Goal: Task Accomplishment & Management: Use online tool/utility

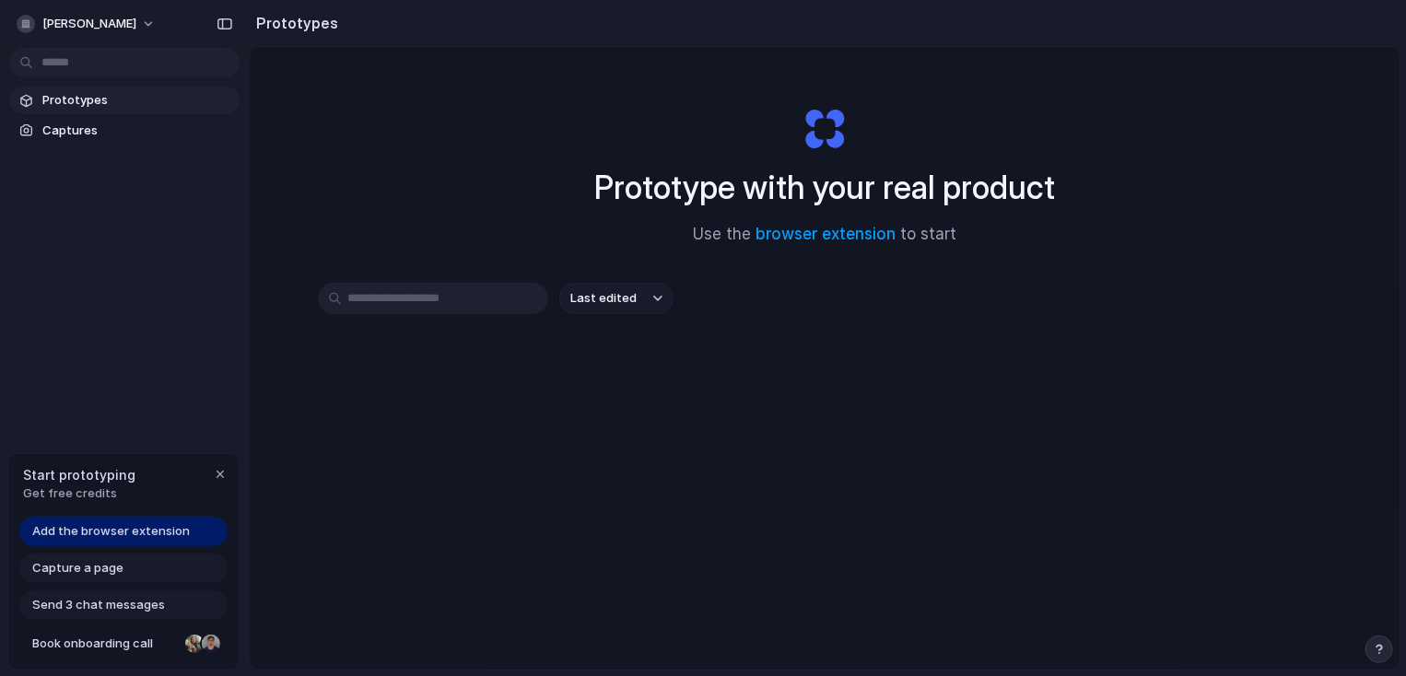
click at [712, 397] on div "Last edited" at bounding box center [825, 364] width 1014 height 162
click at [817, 235] on link "browser extension" at bounding box center [826, 234] width 140 height 18
click at [217, 482] on button "button" at bounding box center [220, 475] width 22 height 22
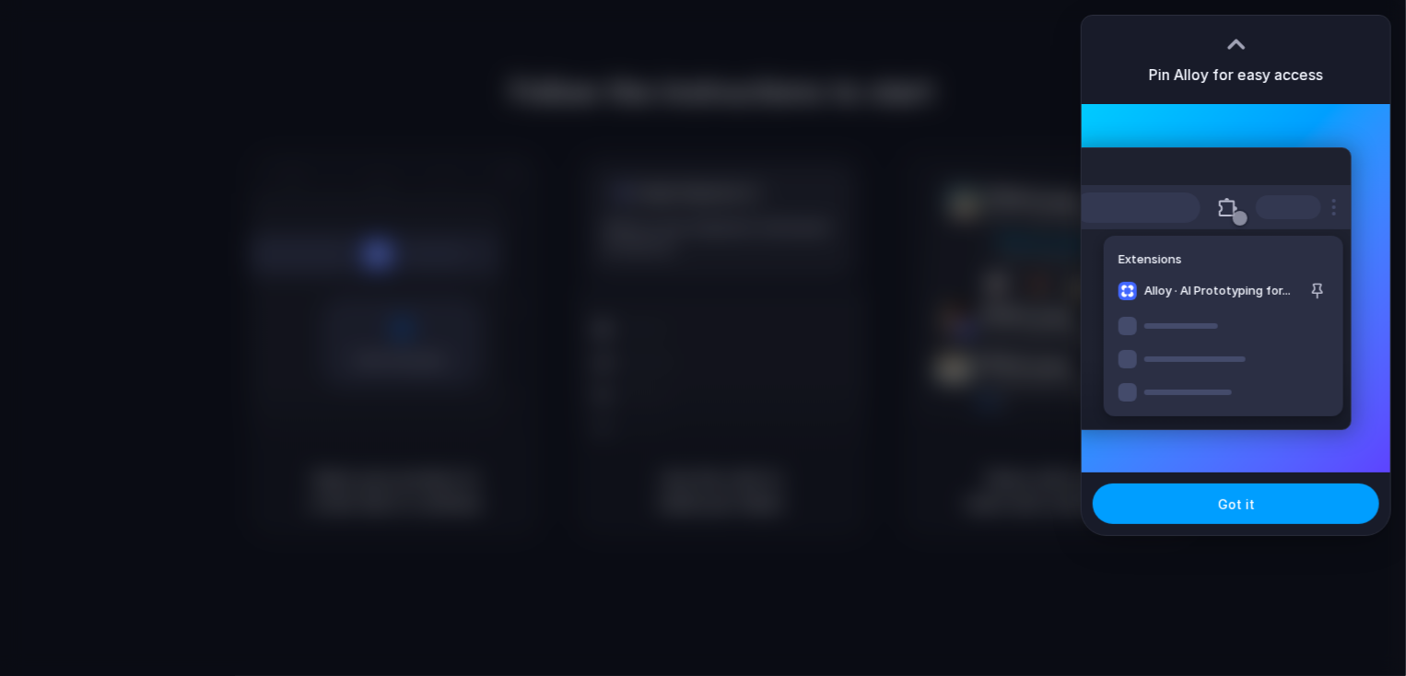
click at [1279, 497] on button "Got it" at bounding box center [1236, 504] width 287 height 41
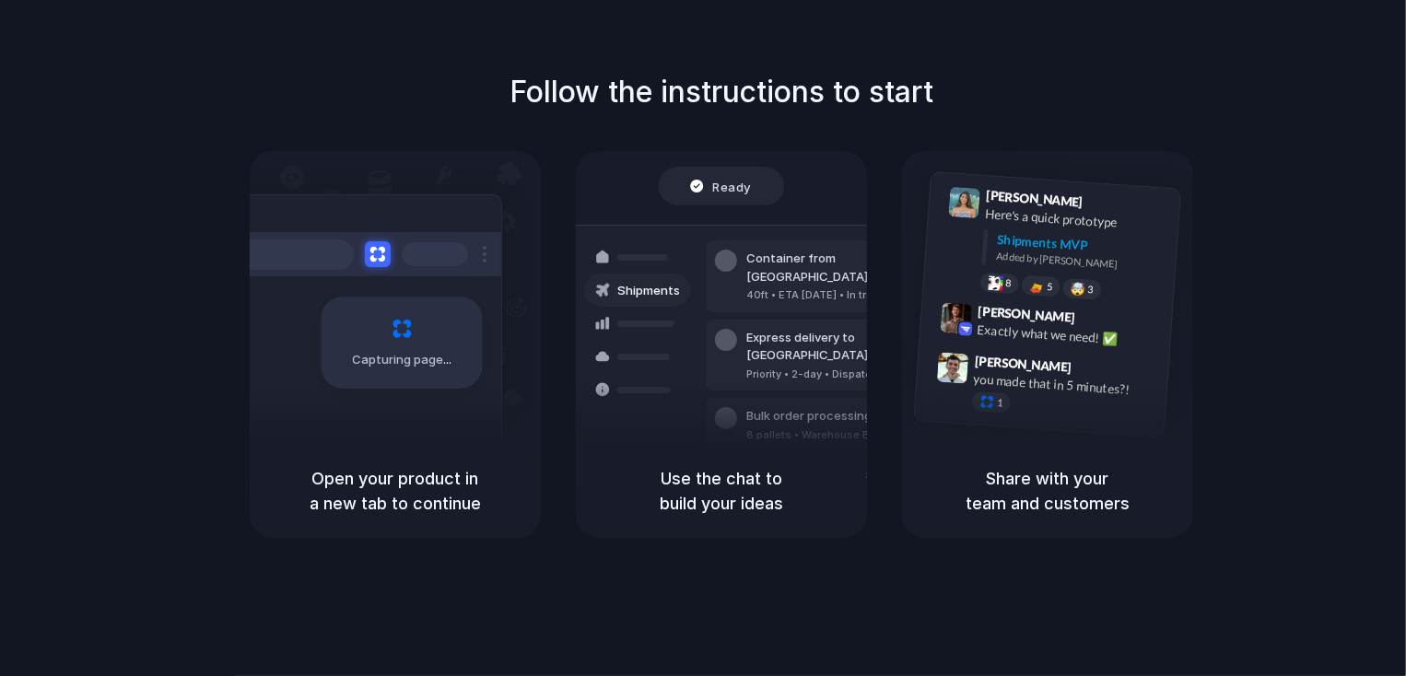
click at [703, 338] on div at bounding box center [703, 338] width 0 height 0
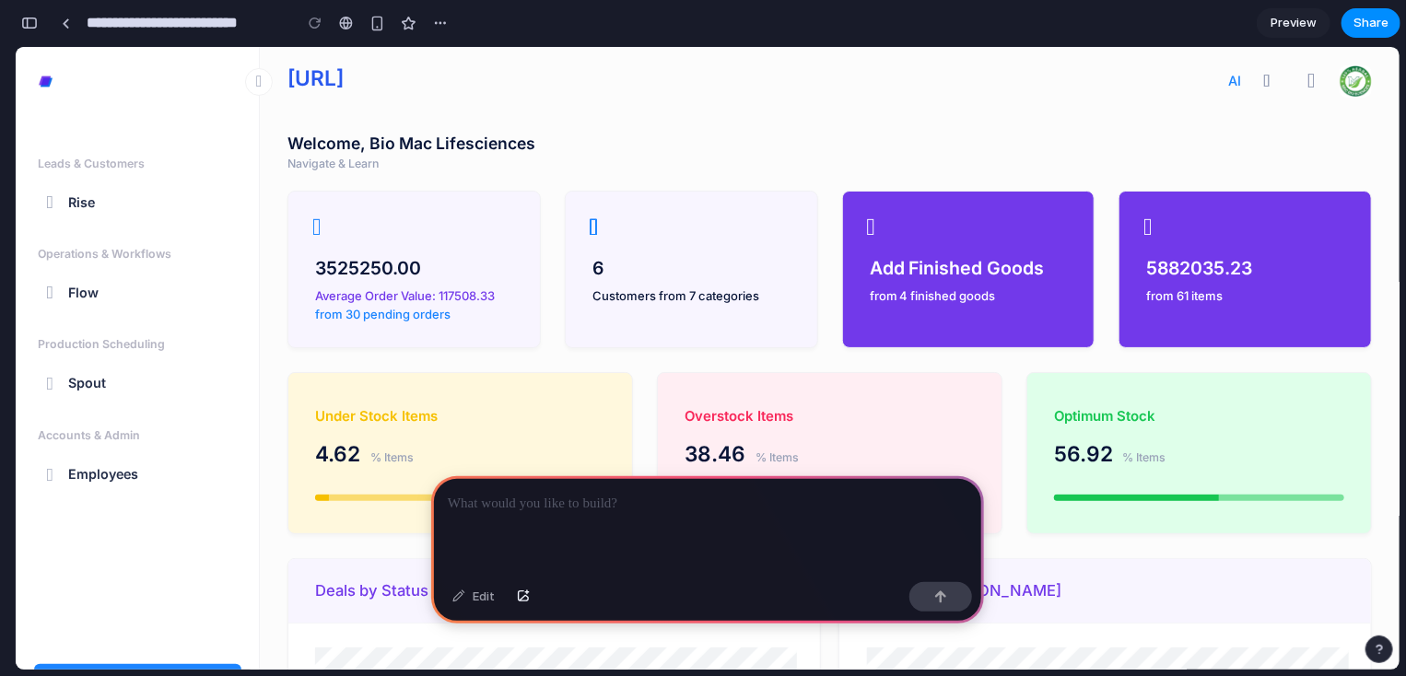
click at [437, 262] on div "3525250.00" at bounding box center [413, 267] width 197 height 27
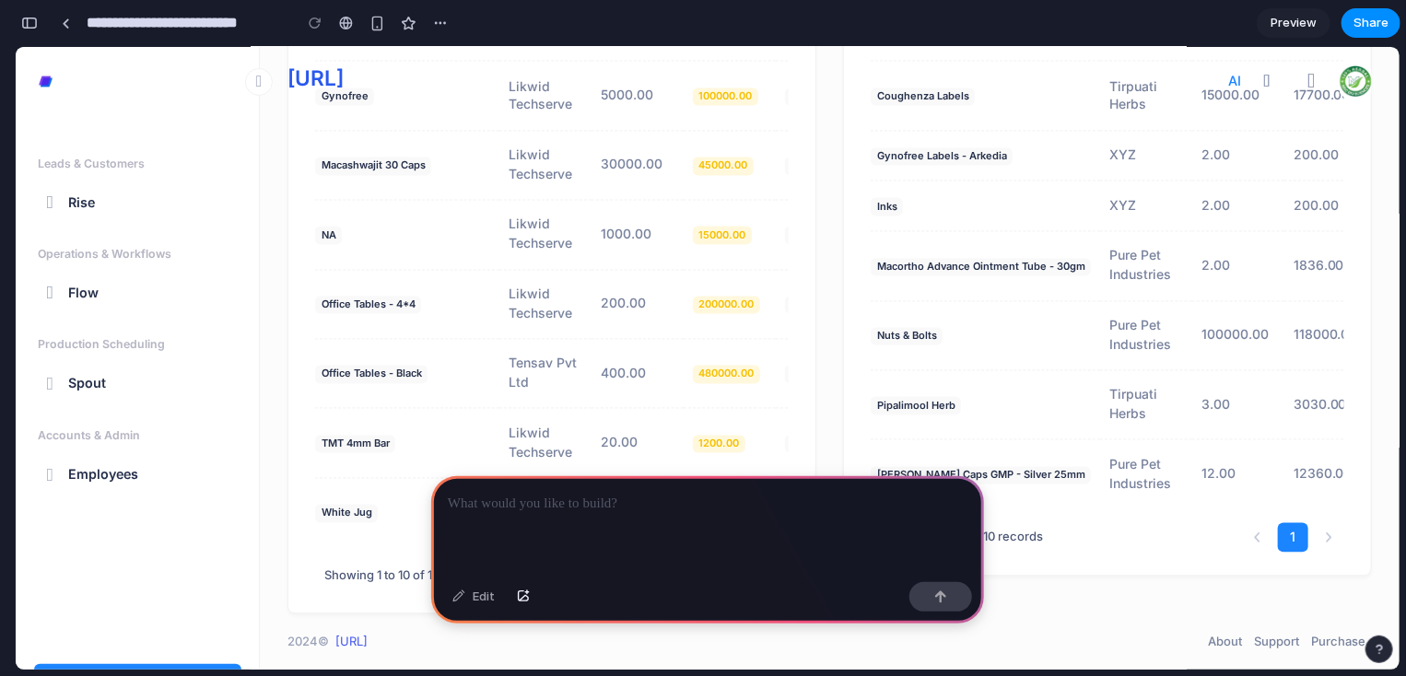
click at [653, 505] on p at bounding box center [708, 504] width 520 height 22
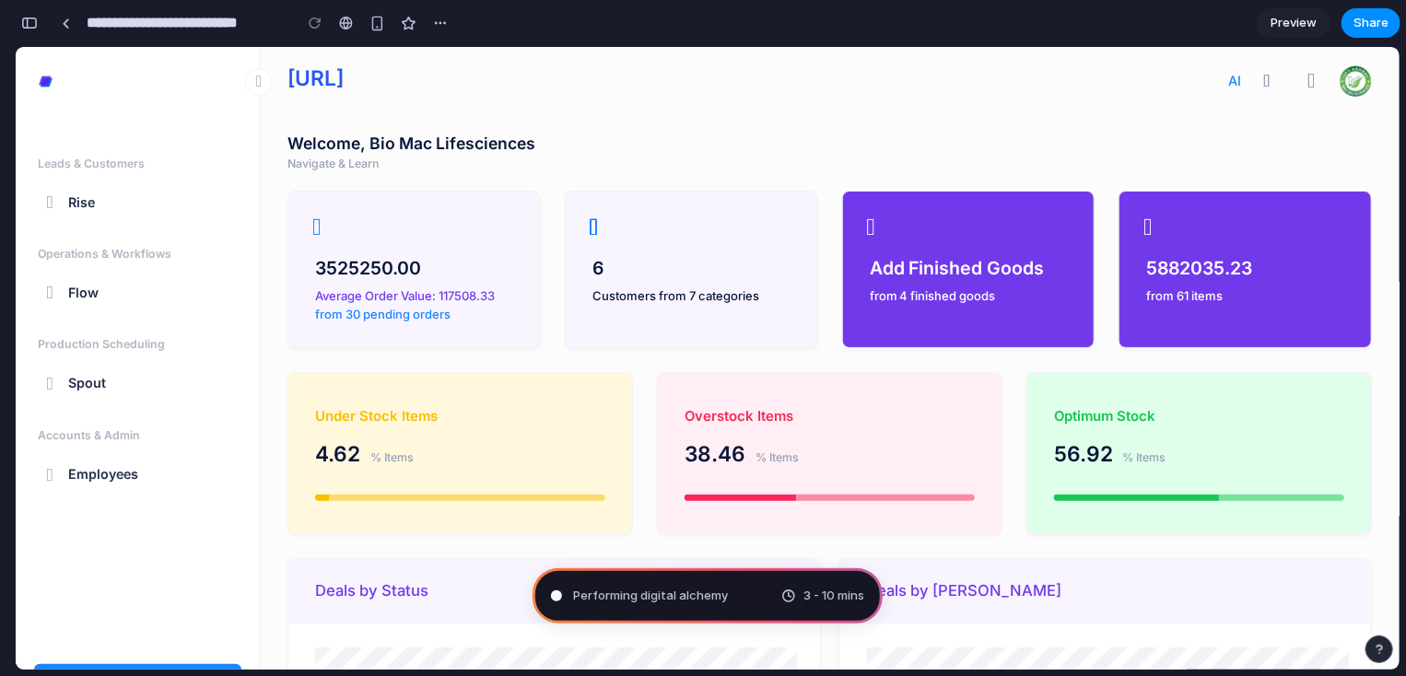
type input "**********"
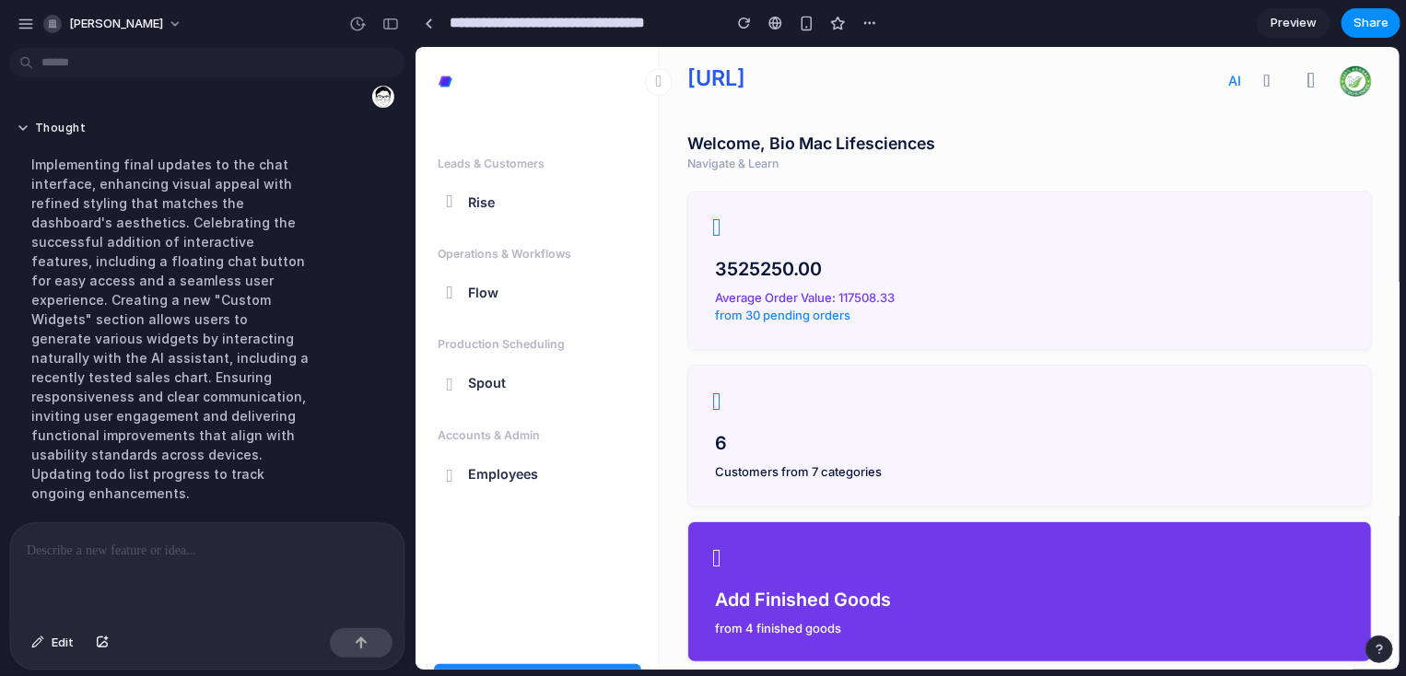
scroll to position [707, 0]
